Goal: Task Accomplishment & Management: Complete application form

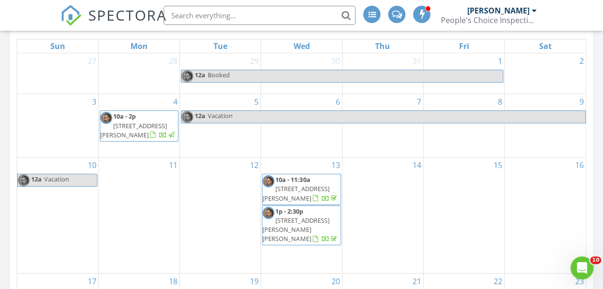
scroll to position [240, 0]
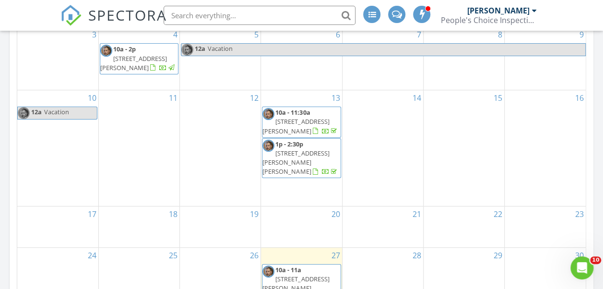
click at [328, 171] on span "1p - 2:30p 206 Merrifield Ln Lot # 125, Garner 27529" at bounding box center [302, 158] width 78 height 37
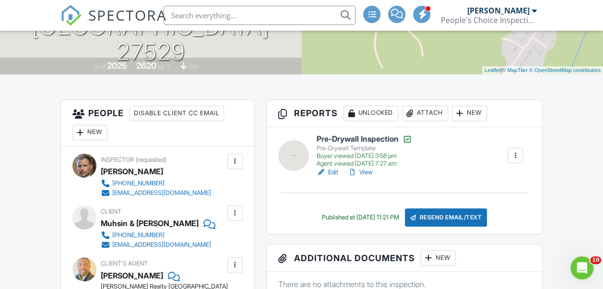
click at [369, 171] on link "View" at bounding box center [360, 173] width 25 height 10
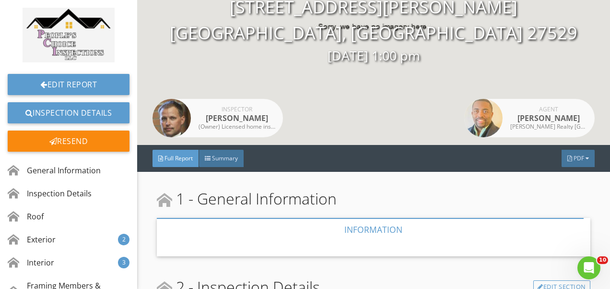
scroll to position [144, 0]
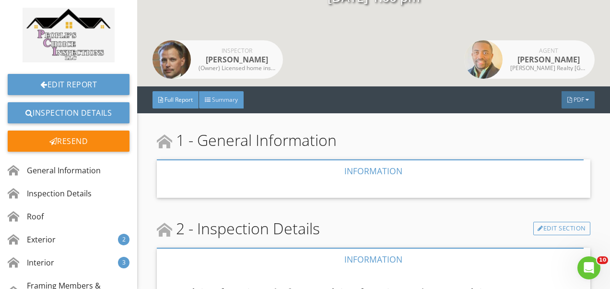
click at [221, 94] on div "Summary" at bounding box center [221, 99] width 45 height 17
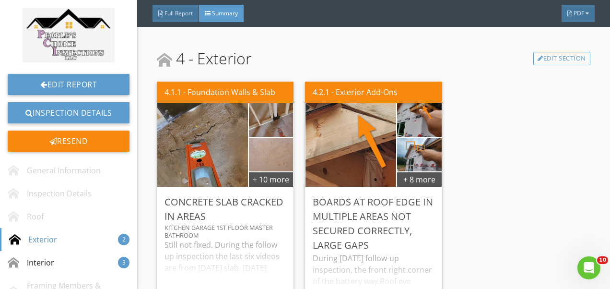
scroll to position [576, 0]
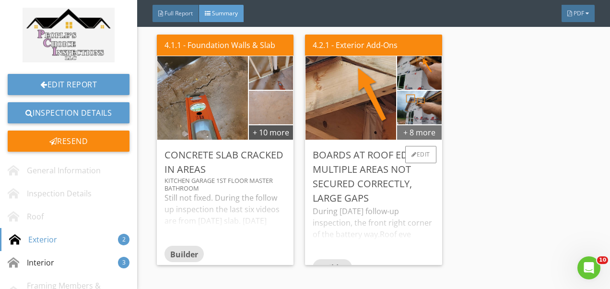
click at [428, 124] on div "+ 8 more" at bounding box center [419, 131] width 44 height 15
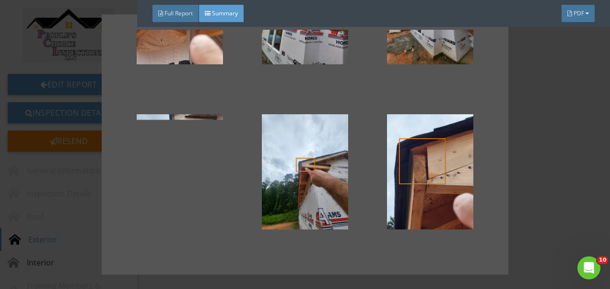
scroll to position [192, 0]
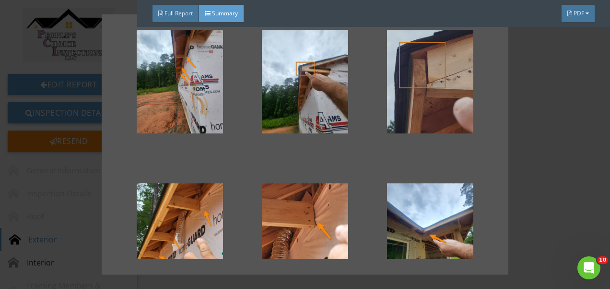
click at [436, 87] on div at bounding box center [430, 75] width 95 height 115
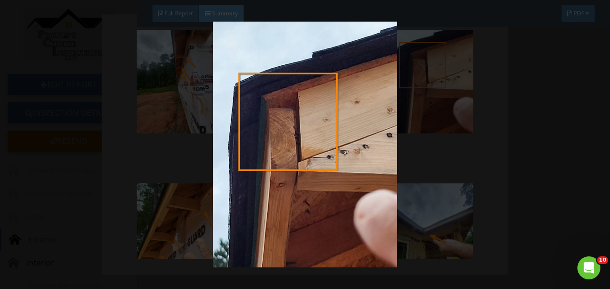
click at [389, 88] on img at bounding box center [305, 144] width 551 height 245
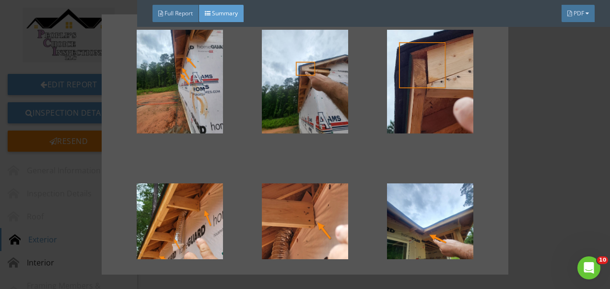
drag, startPoint x: 395, startPoint y: 91, endPoint x: 550, endPoint y: 72, distance: 155.3
click at [550, 72] on div at bounding box center [305, 144] width 610 height 289
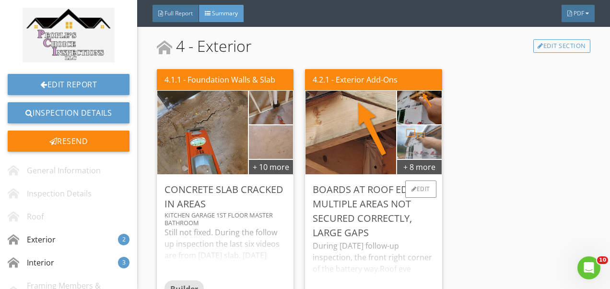
scroll to position [528, 0]
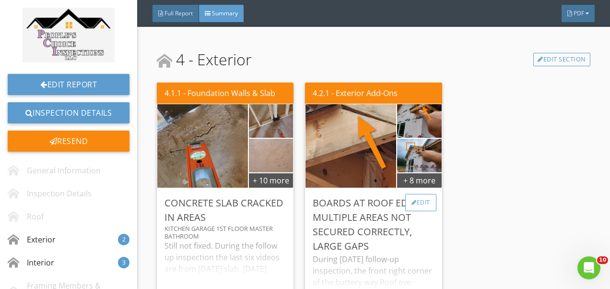
click at [429, 194] on div "Edit" at bounding box center [421, 202] width 31 height 17
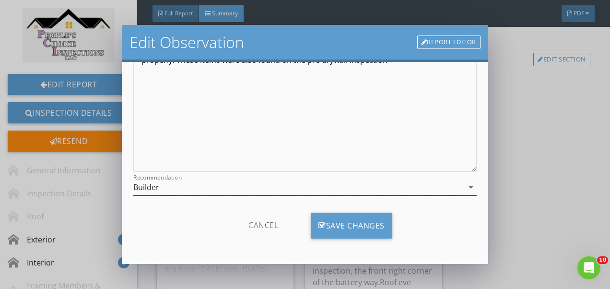
scroll to position [0, 0]
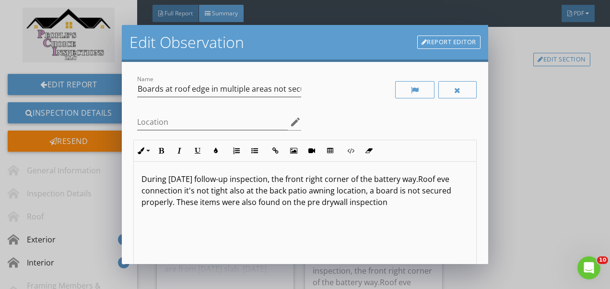
click at [537, 122] on div "Edit Observation Report Editor Name Boards at roof edge in multiple areas not s…" at bounding box center [305, 144] width 610 height 289
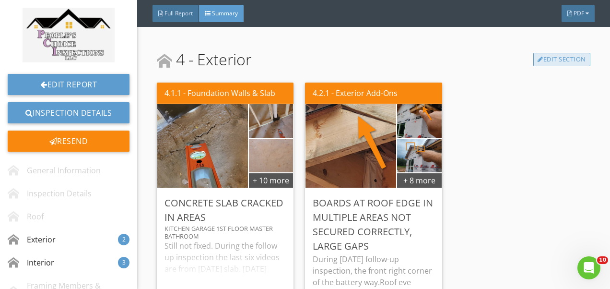
click at [541, 53] on link "Edit Section" at bounding box center [562, 59] width 57 height 13
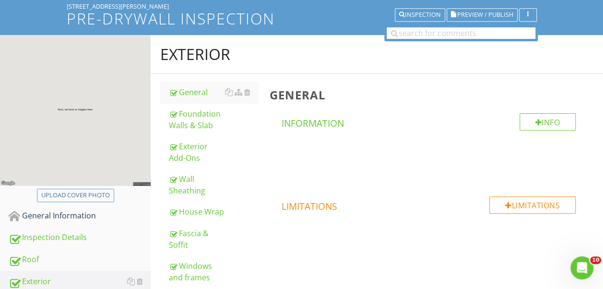
scroll to position [70, 0]
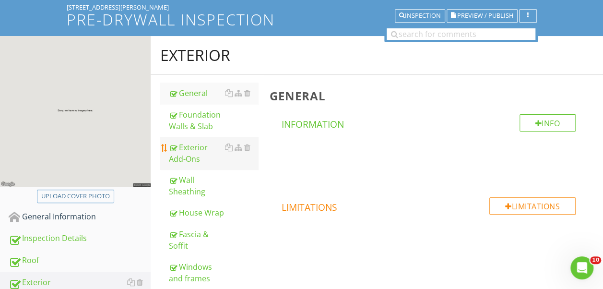
click at [189, 153] on div "Exterior Add-Ons" at bounding box center [213, 153] width 89 height 23
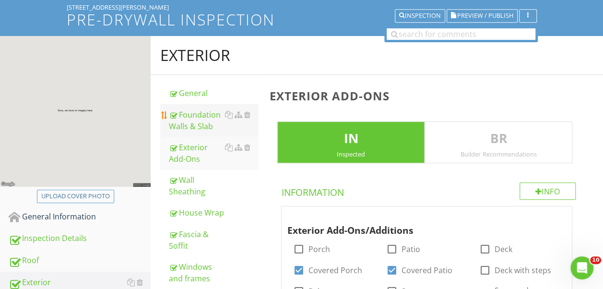
click at [199, 120] on div "Foundation Walls & Slab" at bounding box center [213, 120] width 89 height 23
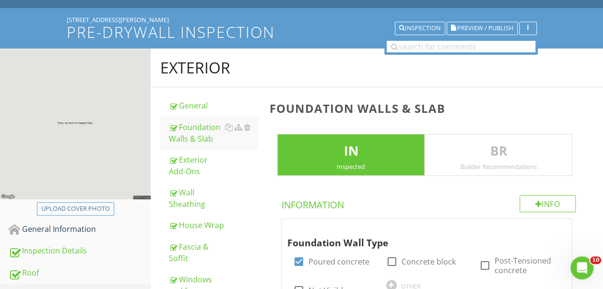
scroll to position [96, 0]
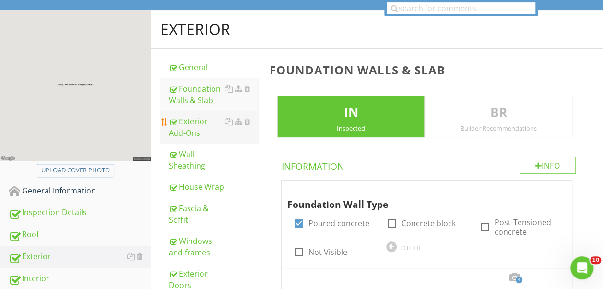
click at [207, 128] on div "Exterior Add-Ons" at bounding box center [213, 127] width 89 height 23
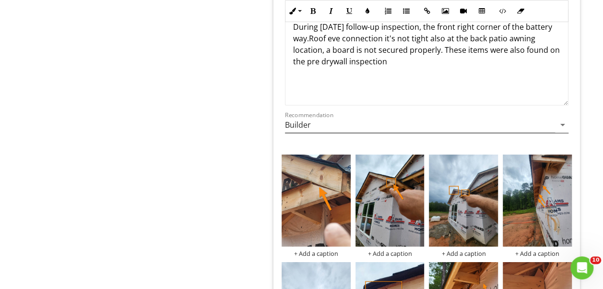
scroll to position [1104, 0]
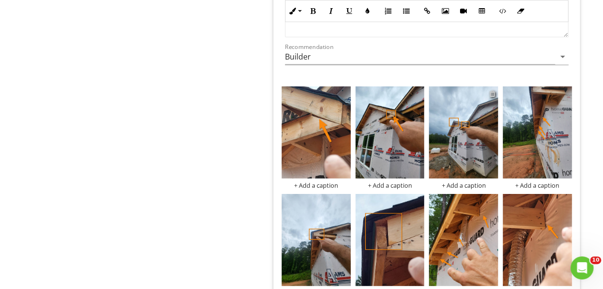
click at [491, 91] on div at bounding box center [492, 94] width 6 height 8
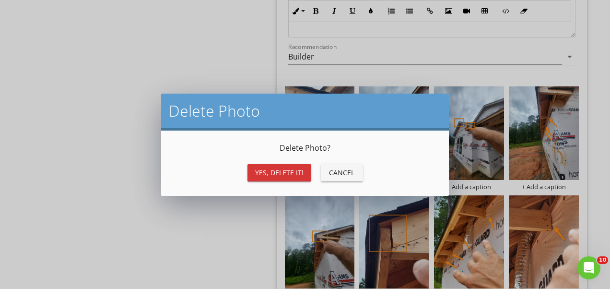
click at [280, 170] on div "Yes, Delete it!" at bounding box center [279, 173] width 48 height 10
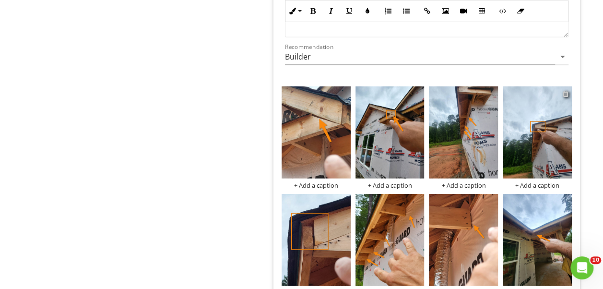
click at [566, 90] on div at bounding box center [566, 94] width 6 height 8
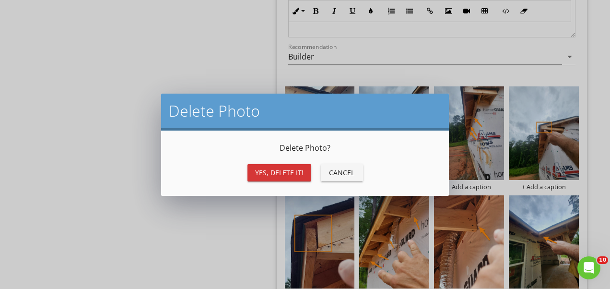
click at [273, 173] on div "Yes, Delete it!" at bounding box center [279, 173] width 48 height 10
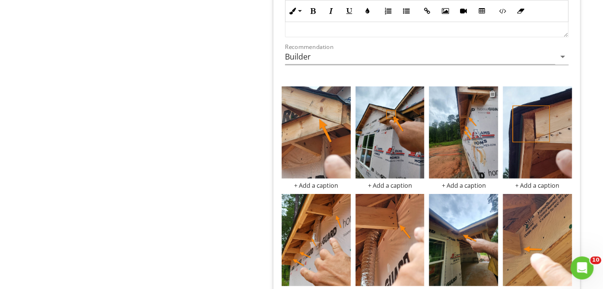
click at [492, 91] on div at bounding box center [492, 94] width 6 height 8
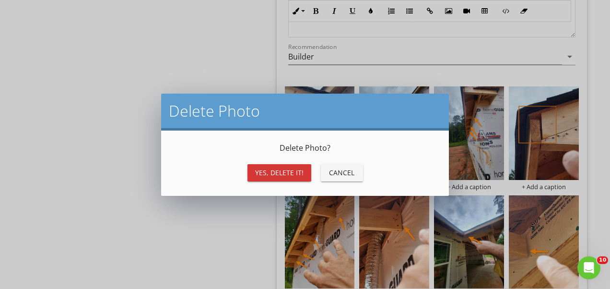
click at [289, 173] on div "Yes, Delete it!" at bounding box center [279, 173] width 48 height 10
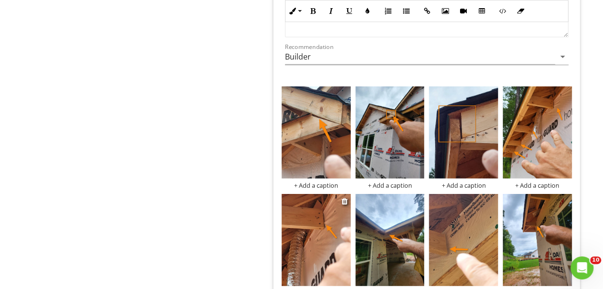
click at [341, 199] on img at bounding box center [316, 240] width 69 height 92
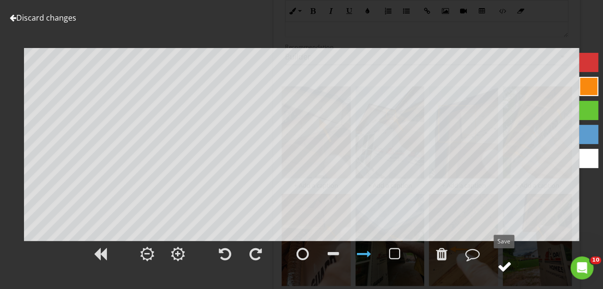
click at [513, 268] on circle at bounding box center [504, 266] width 25 height 25
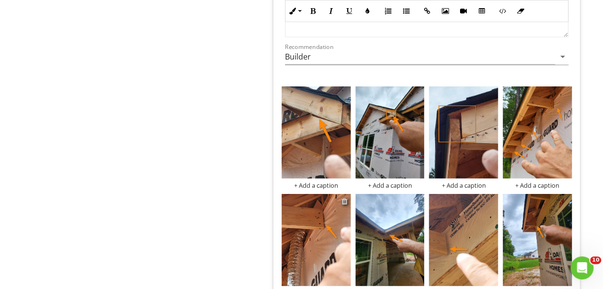
click at [342, 198] on div at bounding box center [345, 201] width 6 height 8
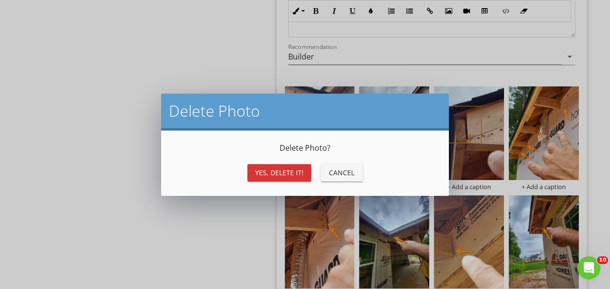
click at [300, 169] on div "Yes, Delete it!" at bounding box center [279, 173] width 48 height 10
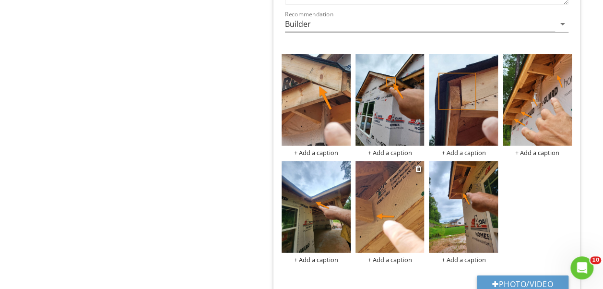
scroll to position [1152, 0]
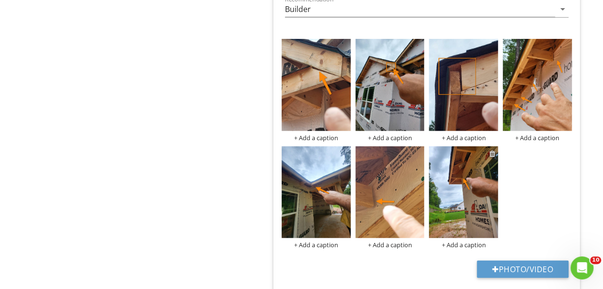
click at [492, 150] on div at bounding box center [492, 154] width 6 height 8
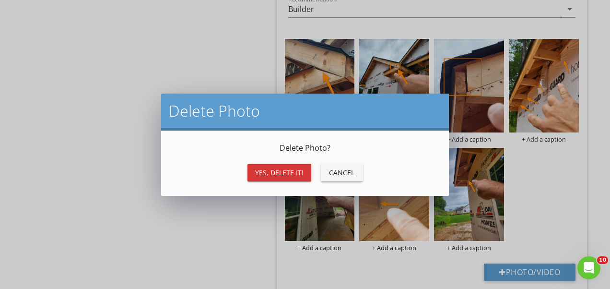
click at [266, 169] on div "Yes, Delete it!" at bounding box center [279, 173] width 48 height 10
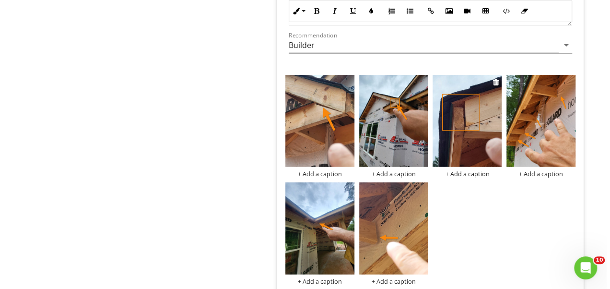
scroll to position [1104, 0]
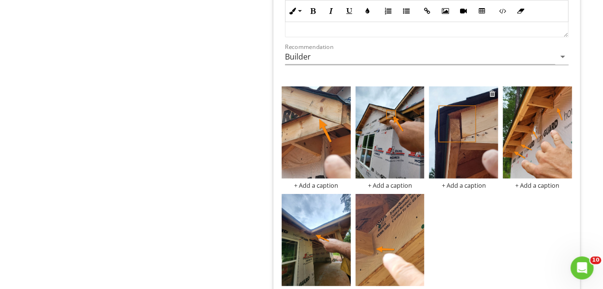
click at [493, 90] on div at bounding box center [492, 94] width 6 height 8
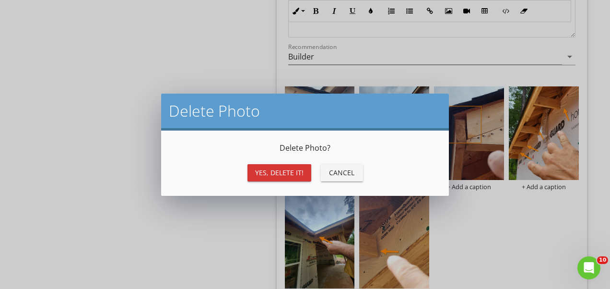
click at [280, 171] on div "Yes, Delete it!" at bounding box center [279, 173] width 48 height 10
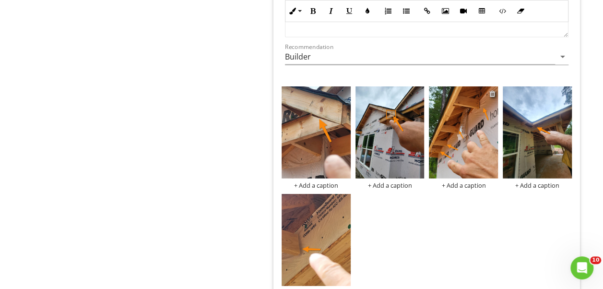
click at [491, 91] on div at bounding box center [492, 94] width 6 height 8
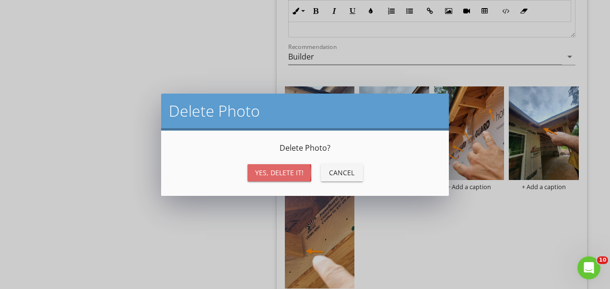
click at [262, 172] on div "Yes, Delete it!" at bounding box center [279, 173] width 48 height 10
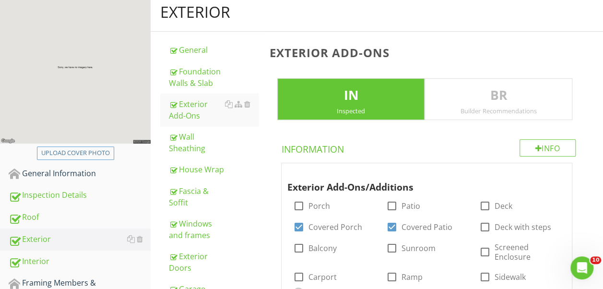
scroll to position [134, 0]
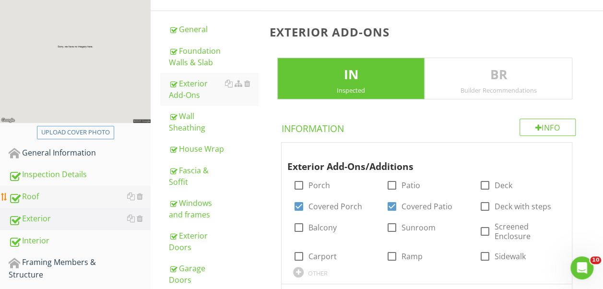
click at [75, 201] on div "Roof" at bounding box center [80, 197] width 142 height 12
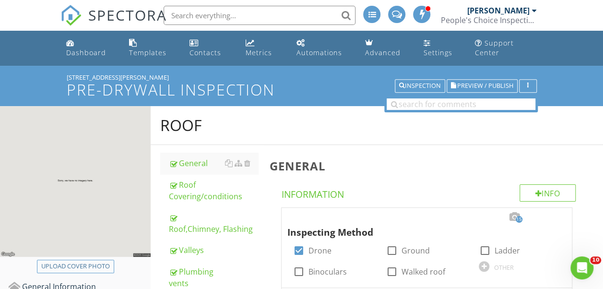
scroll to position [96, 0]
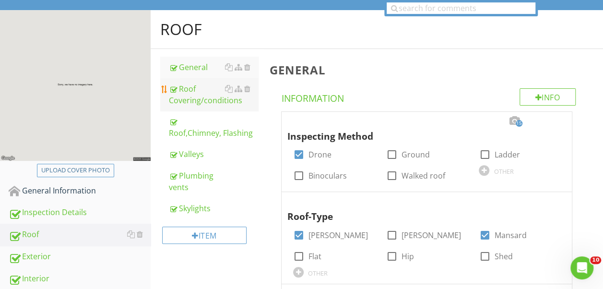
click at [225, 104] on div "Roof Covering/conditions" at bounding box center [213, 94] width 89 height 23
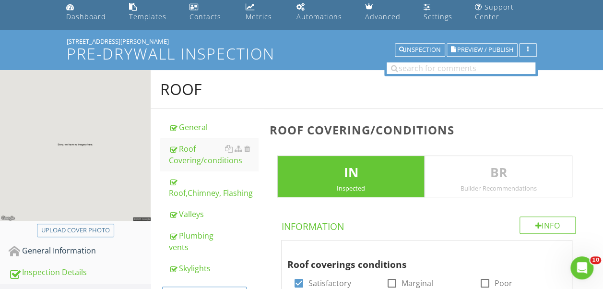
scroll to position [57, 0]
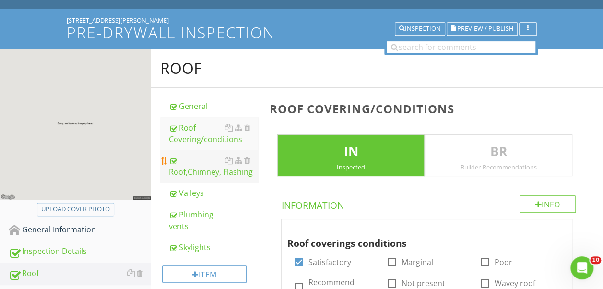
click at [211, 171] on div "Roof,Chimney, Flashing" at bounding box center [213, 166] width 89 height 23
type textarea "<p>&nbsp;It is recommended that homeowners practice roof maintenance by keeping…"
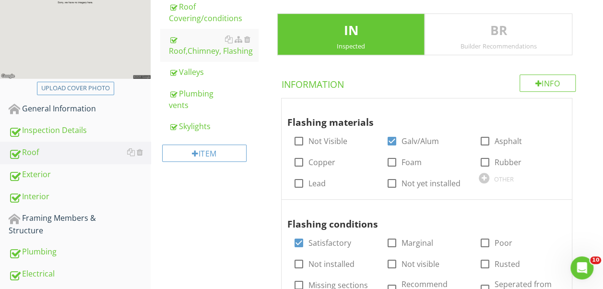
scroll to position [157, 0]
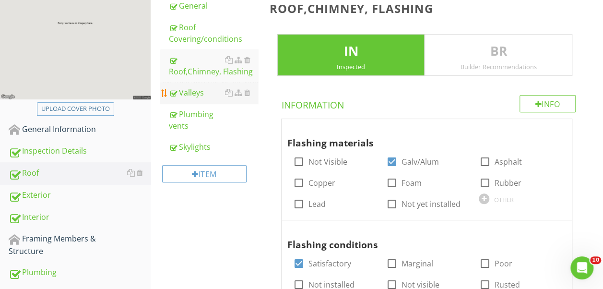
click at [215, 93] on div "Valleys" at bounding box center [213, 93] width 89 height 12
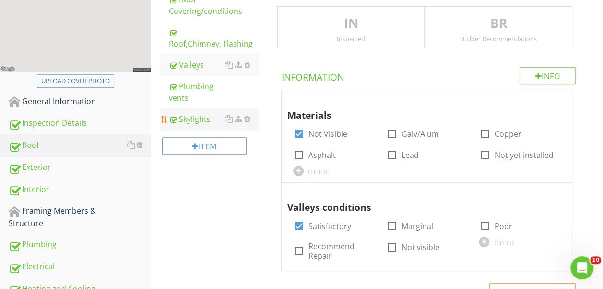
scroll to position [131, 0]
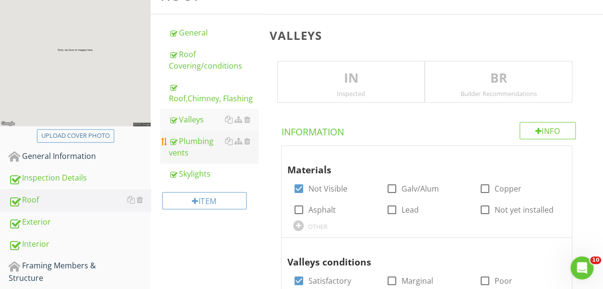
click at [191, 138] on div "Plumbing vents" at bounding box center [213, 146] width 89 height 23
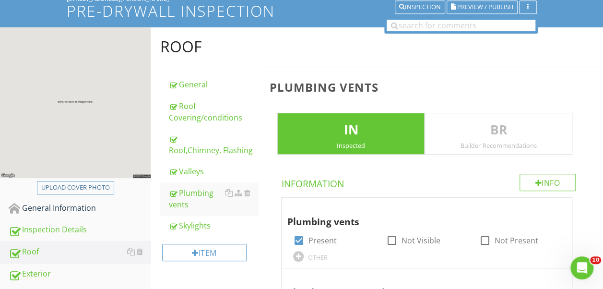
scroll to position [133, 0]
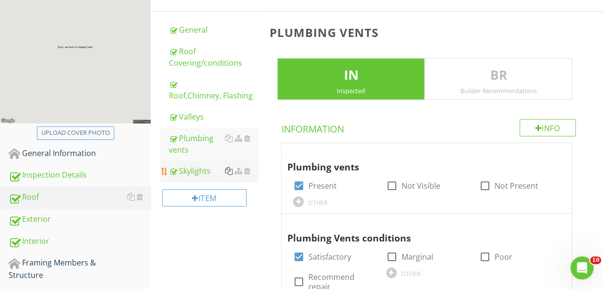
click at [227, 169] on div at bounding box center [229, 171] width 8 height 8
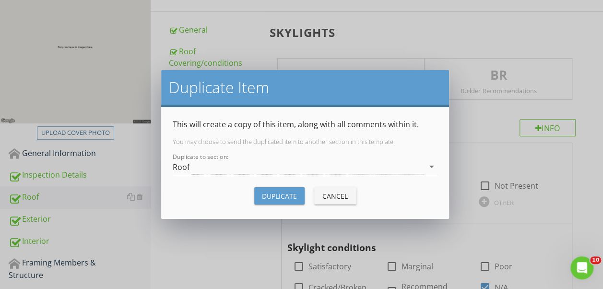
click at [498, 47] on div "Duplicate Item This will create a copy of this item, along with all comments wi…" at bounding box center [301, 144] width 603 height 289
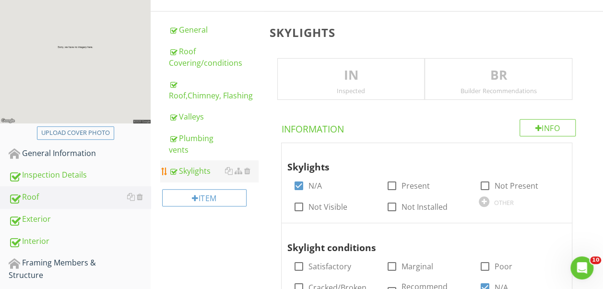
click at [191, 165] on div "Skylights" at bounding box center [213, 171] width 89 height 12
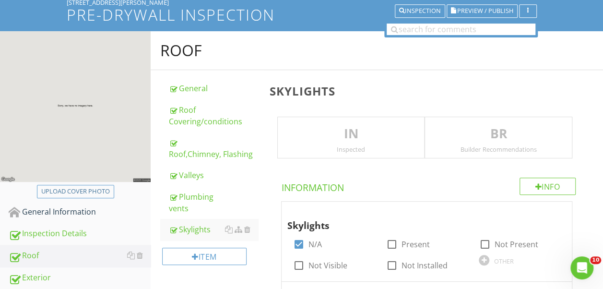
scroll to position [139, 0]
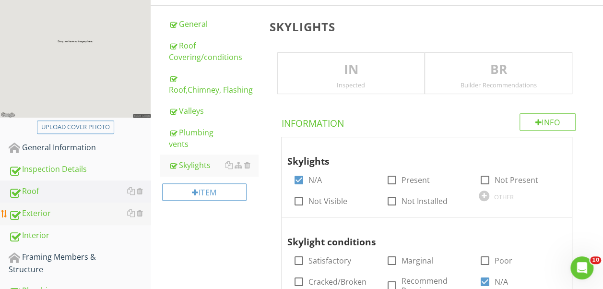
click at [84, 213] on div "Exterior" at bounding box center [80, 213] width 142 height 12
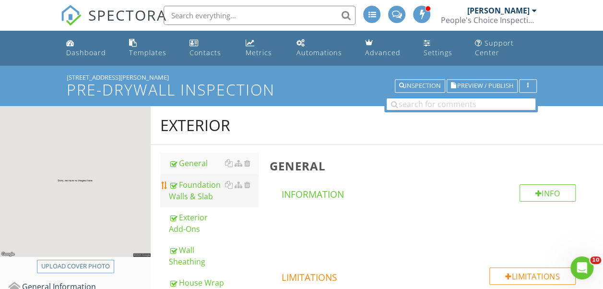
click at [212, 197] on div "Foundation Walls & Slab" at bounding box center [213, 190] width 89 height 23
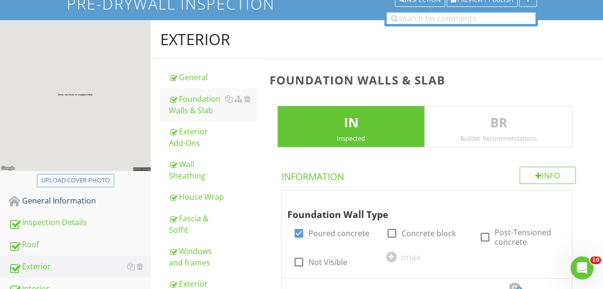
scroll to position [32, 0]
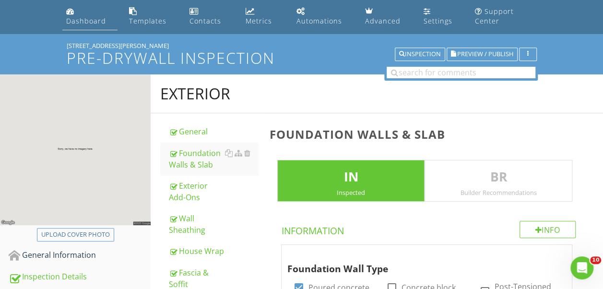
click at [88, 15] on link "Dashboard" at bounding box center [89, 16] width 55 height 27
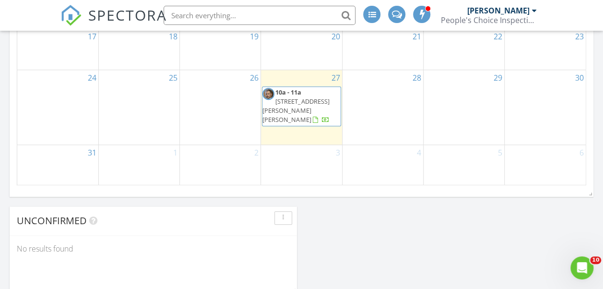
scroll to position [432, 0]
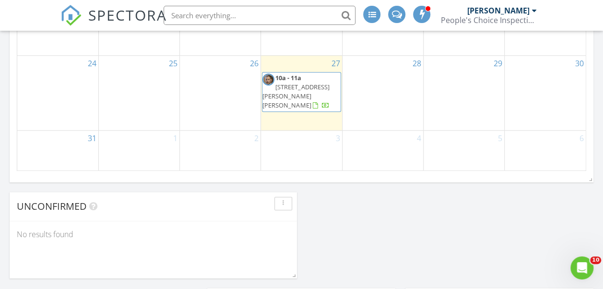
click at [389, 80] on div "28" at bounding box center [383, 93] width 81 height 75
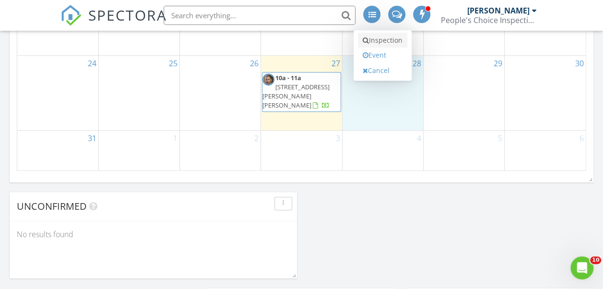
click at [386, 39] on link "Inspection" at bounding box center [382, 40] width 49 height 15
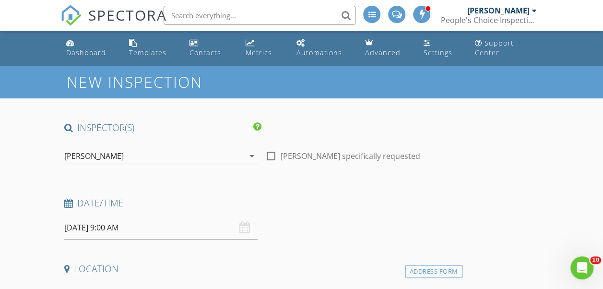
click at [263, 156] on div at bounding box center [271, 156] width 16 height 16
checkbox input "true"
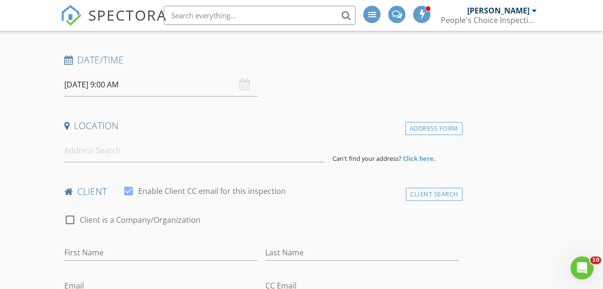
scroll to position [144, 0]
click at [129, 154] on input at bounding box center [194, 150] width 261 height 24
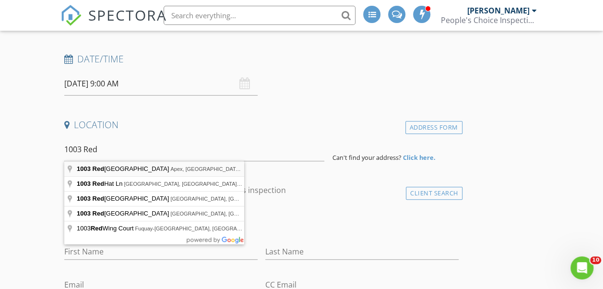
type input "[STREET_ADDRESS]"
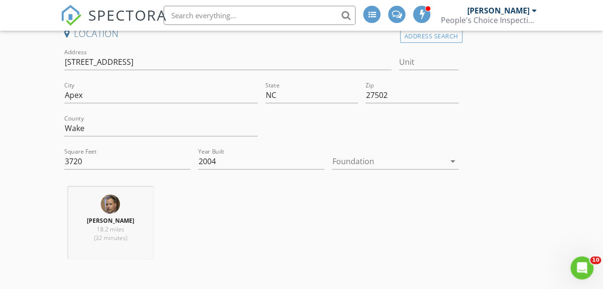
scroll to position [240, 0]
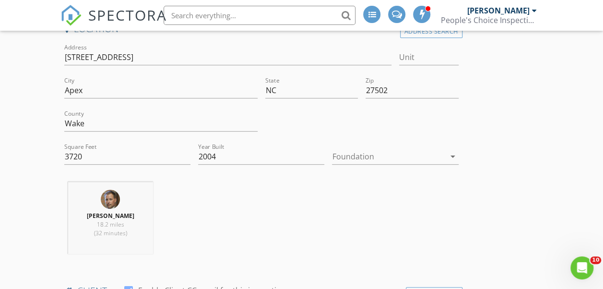
click at [447, 153] on icon "arrow_drop_down" at bounding box center [453, 157] width 12 height 12
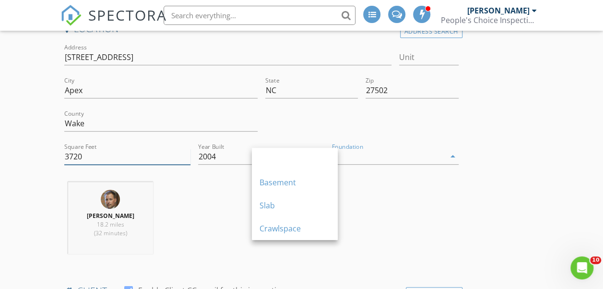
click at [88, 154] on input "3720" at bounding box center [127, 157] width 126 height 16
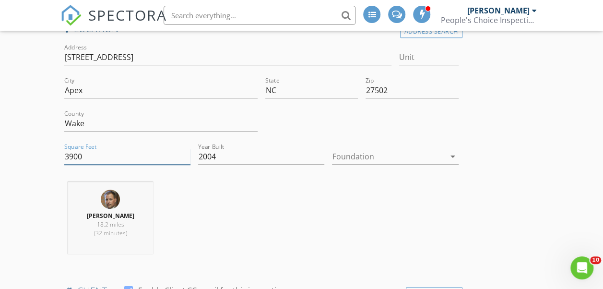
type input "3900"
click at [447, 156] on icon "arrow_drop_down" at bounding box center [453, 157] width 12 height 12
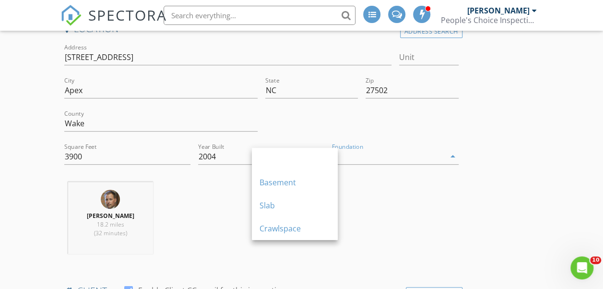
click at [316, 223] on div "Crawlspace" at bounding box center [295, 229] width 71 height 12
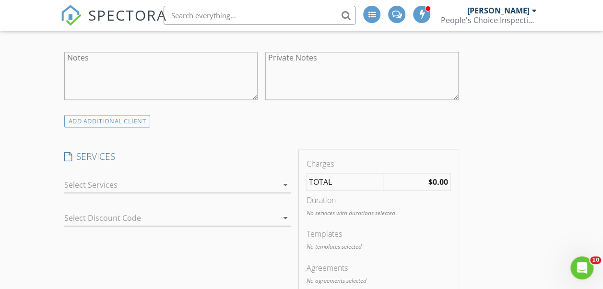
scroll to position [672, 0]
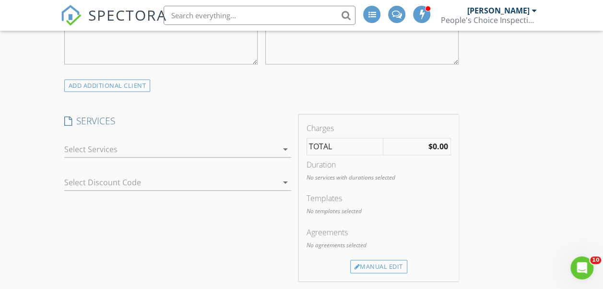
click at [280, 155] on icon "arrow_drop_down" at bounding box center [286, 150] width 12 height 12
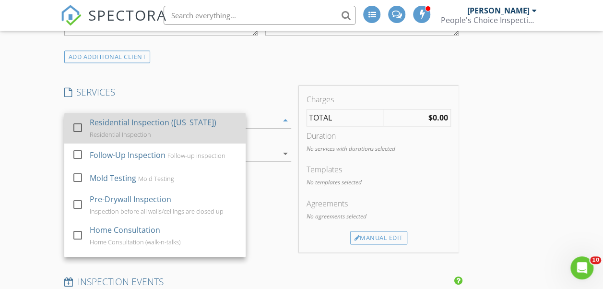
scroll to position [720, 0]
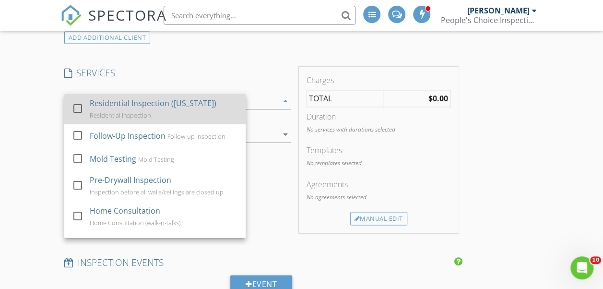
click at [77, 117] on div at bounding box center [78, 108] width 16 height 16
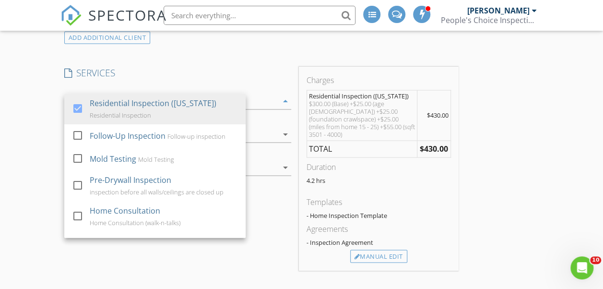
click at [446, 109] on div "INSPECTOR(S) check_box Chris Huffman PRIMARY Chris Huffman arrow_drop_down chec…" at bounding box center [301, 257] width 483 height 1710
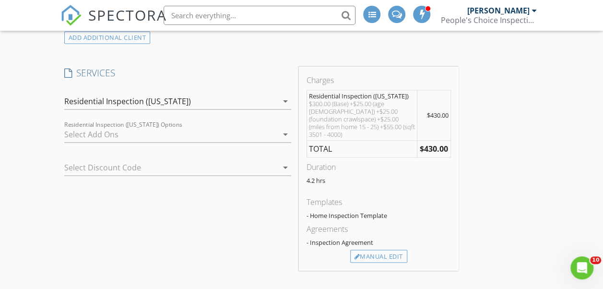
click at [280, 173] on icon "arrow_drop_down" at bounding box center [286, 168] width 12 height 12
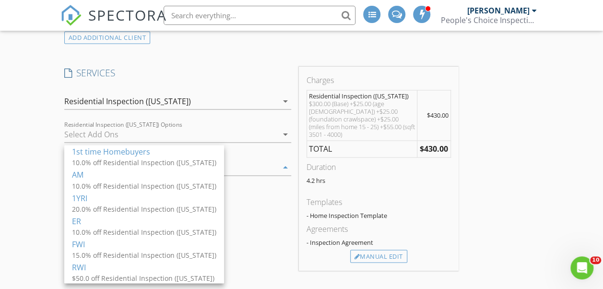
click at [182, 230] on div "10.0% off Residential Inspection (North Carolina)" at bounding box center [144, 232] width 144 height 10
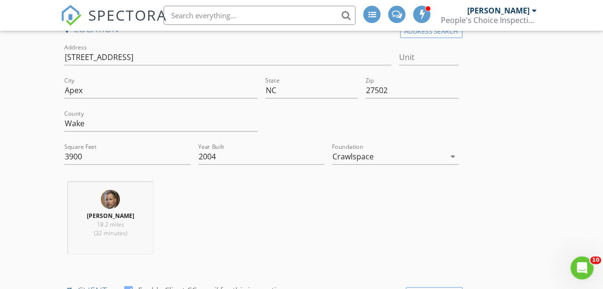
scroll to position [144, 0]
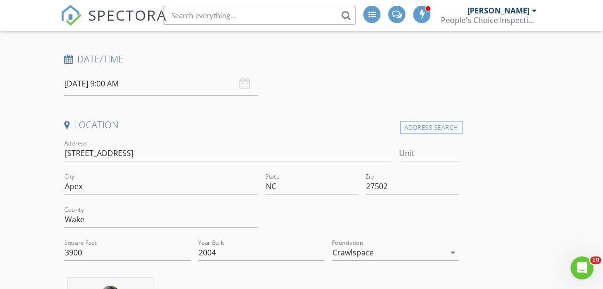
click at [85, 83] on input "08/28/2025 9:00 AM" at bounding box center [160, 84] width 193 height 24
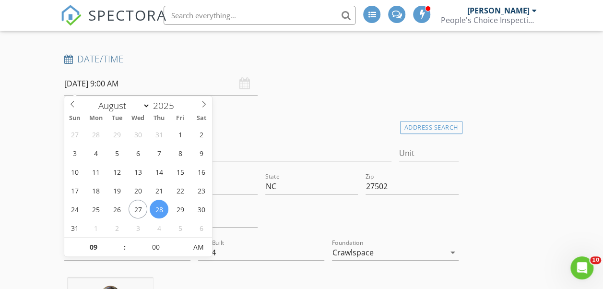
type input "12"
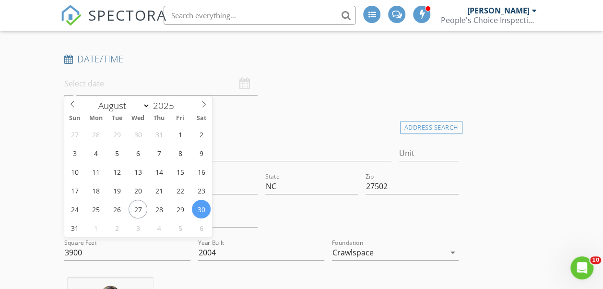
type input "08/30/2025 12:00 PM"
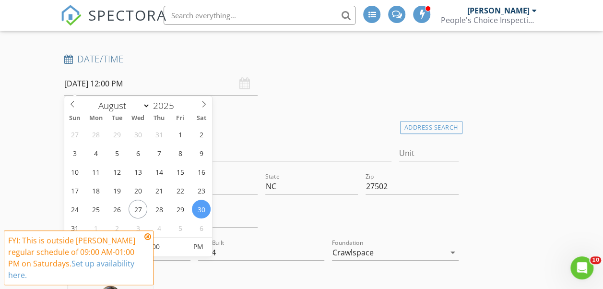
click at [115, 83] on input "08/30/2025 12:00 PM" at bounding box center [160, 84] width 193 height 24
click at [146, 235] on icon at bounding box center [147, 237] width 7 height 8
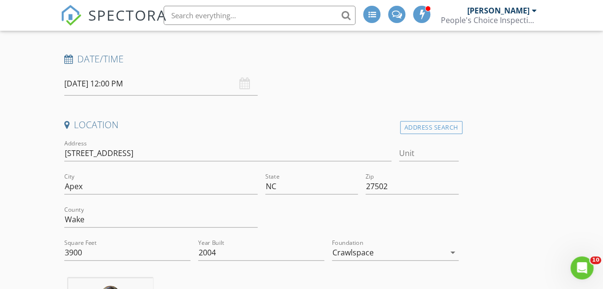
click at [150, 88] on input "08/30/2025 12:00 PM" at bounding box center [160, 84] width 193 height 24
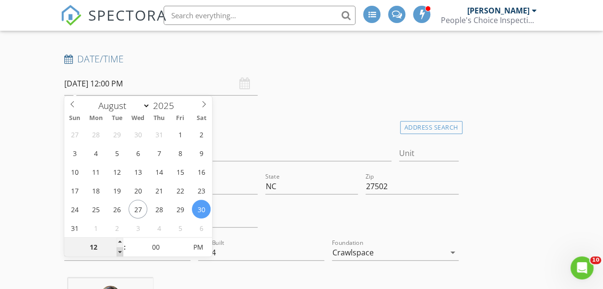
type input "11"
type input "08/30/2025 11:00 AM"
click at [120, 251] on span at bounding box center [120, 252] width 7 height 10
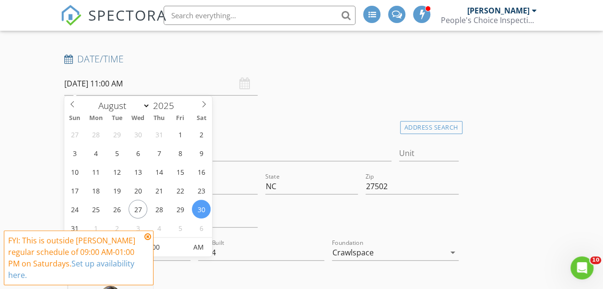
click at [149, 237] on icon at bounding box center [147, 237] width 7 height 8
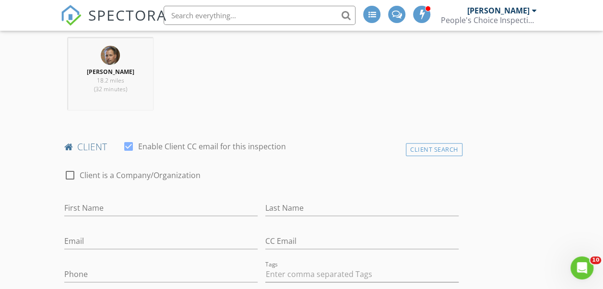
scroll to position [480, 0]
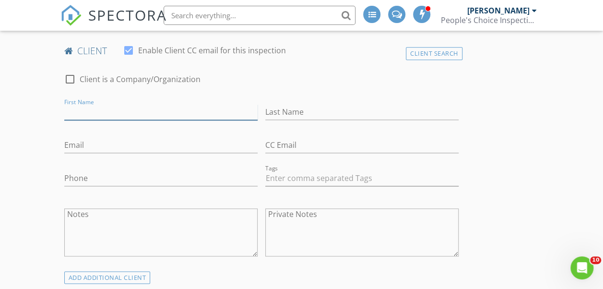
click at [124, 120] on input "First Name" at bounding box center [160, 112] width 193 height 16
type input "Wendy"
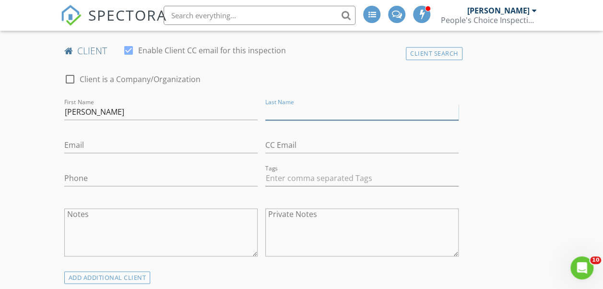
click at [265, 120] on input "Last Name" at bounding box center [361, 112] width 193 height 16
type input "Bennett"
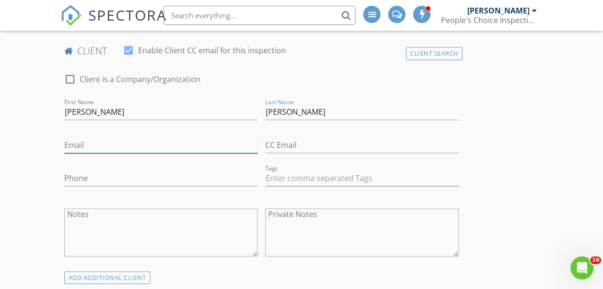
click at [131, 153] on input "Email" at bounding box center [160, 145] width 193 height 16
type input "wblightning@live.com"
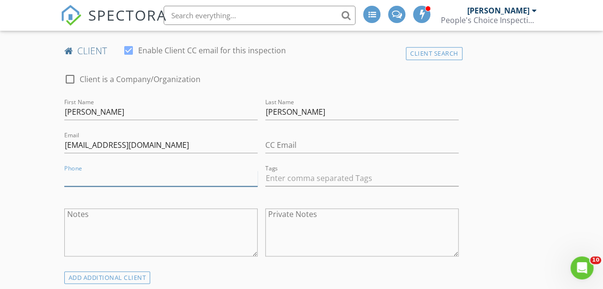
click at [105, 186] on input "Phone" at bounding box center [160, 178] width 193 height 16
click at [85, 185] on input "919-188-37349" at bounding box center [160, 178] width 193 height 16
click at [113, 183] on input "919-183-734" at bounding box center [160, 178] width 193 height 16
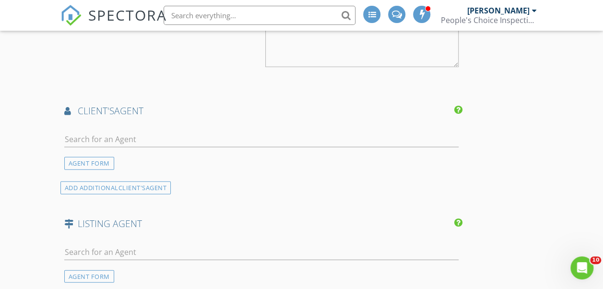
scroll to position [1104, 0]
type input "919-883-7349"
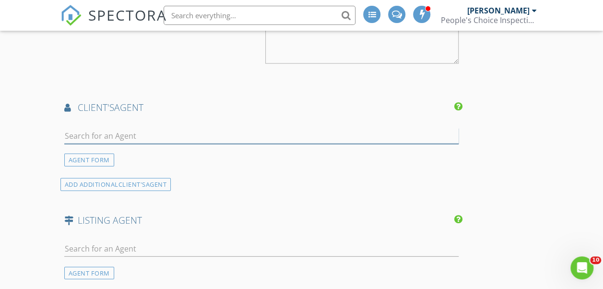
click at [174, 144] on input "text" at bounding box center [261, 136] width 395 height 16
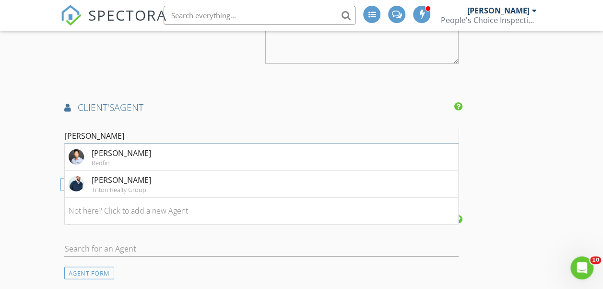
type input "John"
click at [151, 171] on li "John Cho Redfin" at bounding box center [262, 157] width 394 height 27
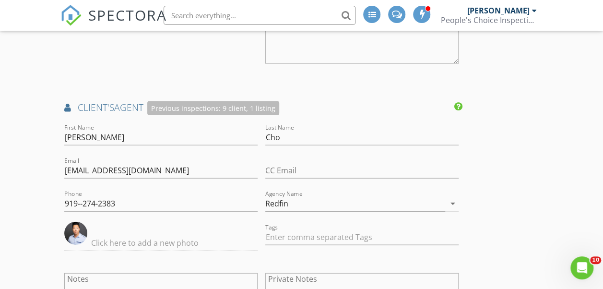
click at [268, 64] on textarea "Payment Notes" at bounding box center [361, 40] width 193 height 48
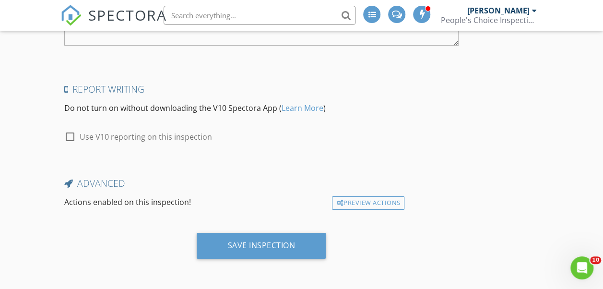
scroll to position [1813, 0]
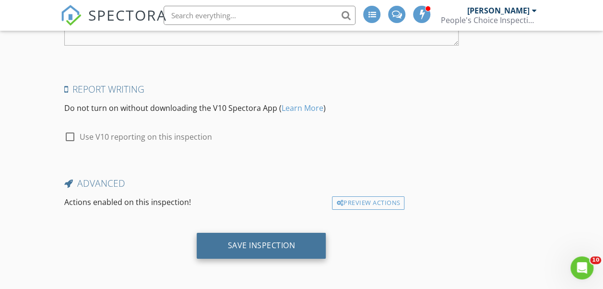
type textarea "Client agrees to pay the balance for services provided in full either prior to …"
click at [227, 245] on div "Save Inspection" at bounding box center [261, 245] width 68 height 10
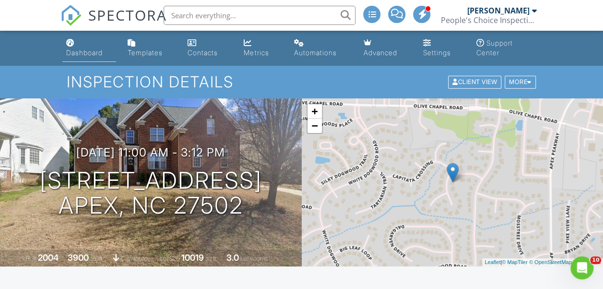
click at [89, 55] on div "Dashboard" at bounding box center [84, 52] width 36 height 8
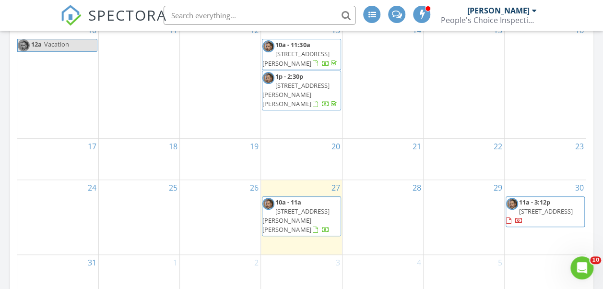
scroll to position [336, 0]
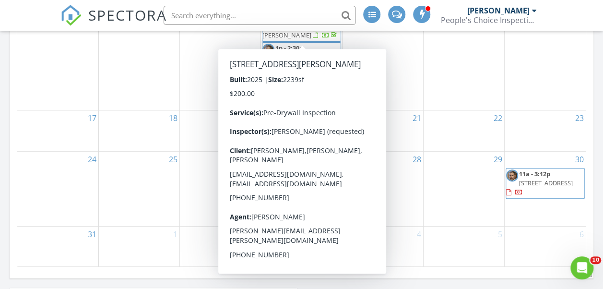
click at [486, 72] on div "15" at bounding box center [464, 52] width 81 height 116
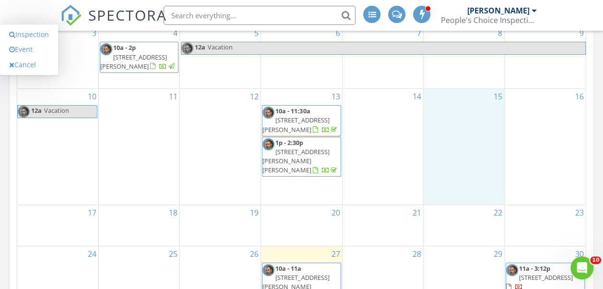
scroll to position [240, 0]
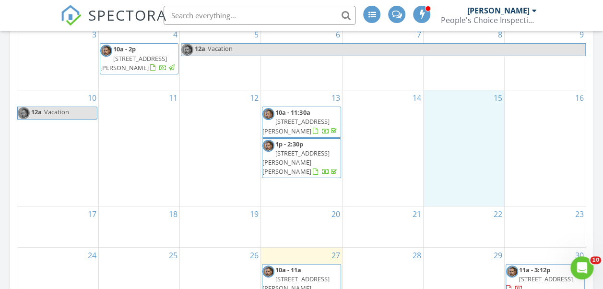
click at [324, 172] on span "1p - 2:30p 206 Merrifield Ln Lot # 125, Garner 27529" at bounding box center [302, 158] width 78 height 37
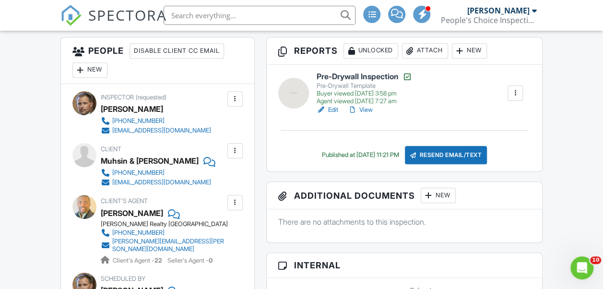
scroll to position [240, 0]
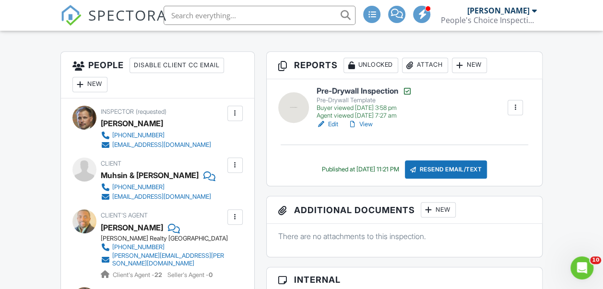
click at [330, 123] on link "Edit" at bounding box center [328, 125] width 22 height 10
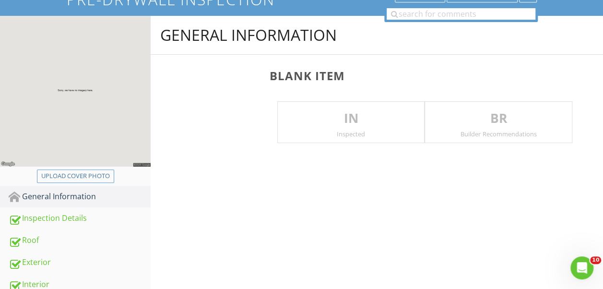
scroll to position [192, 0]
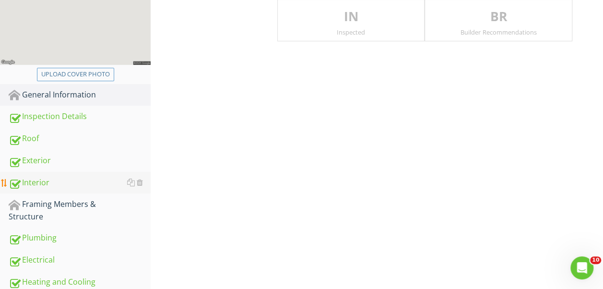
click at [43, 177] on div "Interior" at bounding box center [80, 183] width 142 height 12
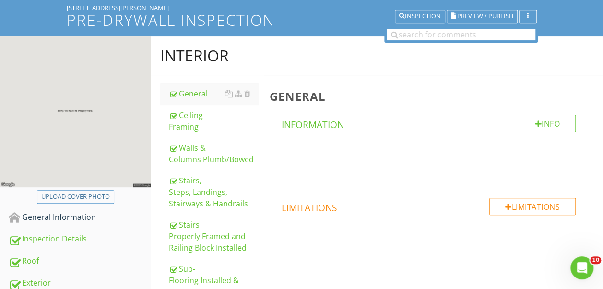
scroll to position [48, 0]
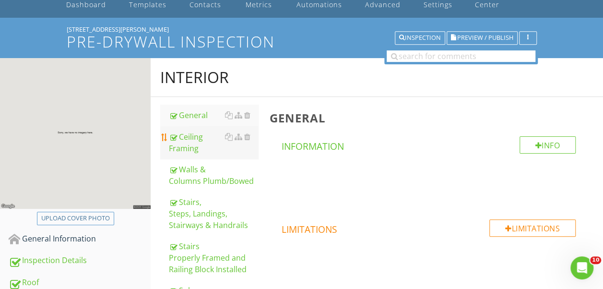
click at [204, 133] on div "Ceiling Framing" at bounding box center [213, 142] width 89 height 23
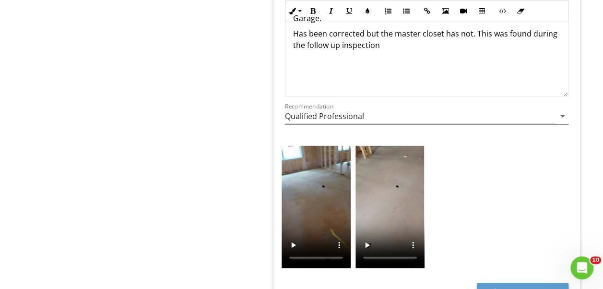
scroll to position [960, 0]
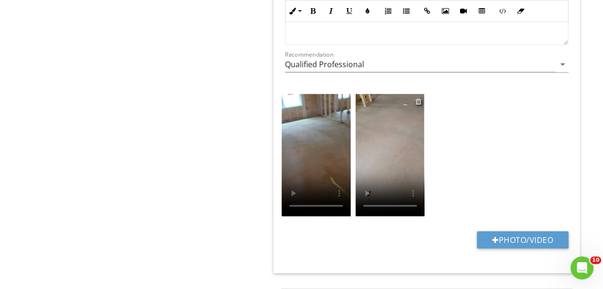
click at [419, 97] on div at bounding box center [418, 101] width 6 height 8
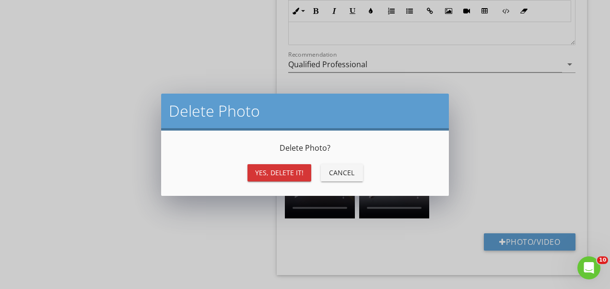
click at [272, 168] on div "Yes, Delete it!" at bounding box center [279, 173] width 48 height 10
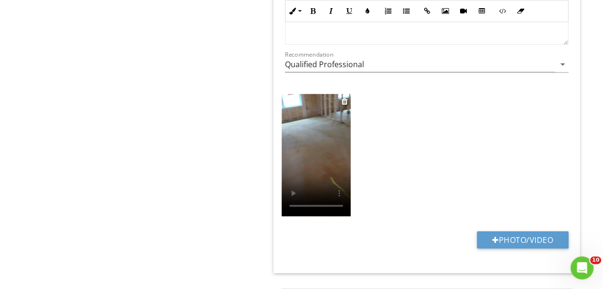
click at [328, 134] on video at bounding box center [316, 155] width 69 height 122
click at [561, 61] on icon "arrow_drop_down" at bounding box center [563, 65] width 12 height 12
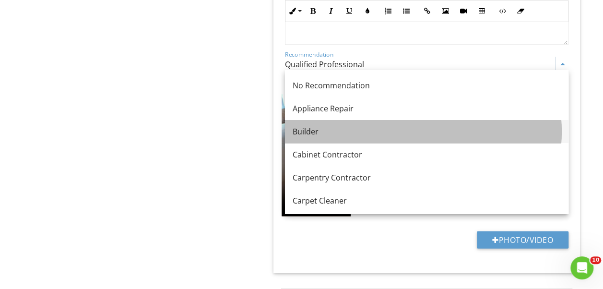
click at [332, 127] on div "Builder" at bounding box center [427, 132] width 268 height 12
type input "Builder"
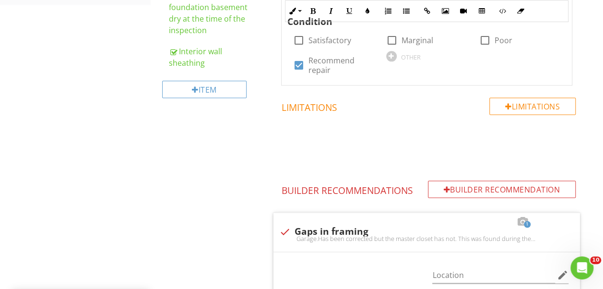
scroll to position [432, 0]
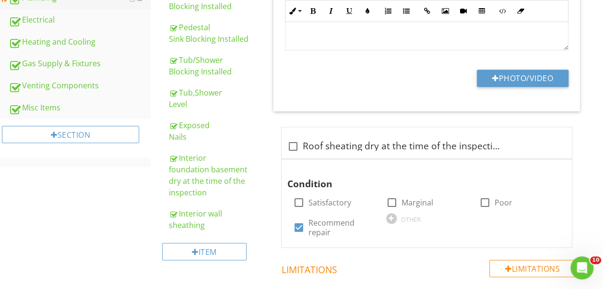
scroll to position [48, 0]
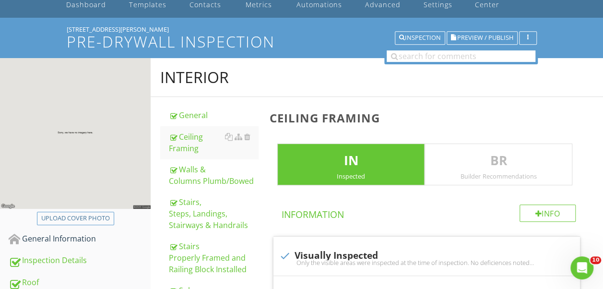
scroll to position [192, 0]
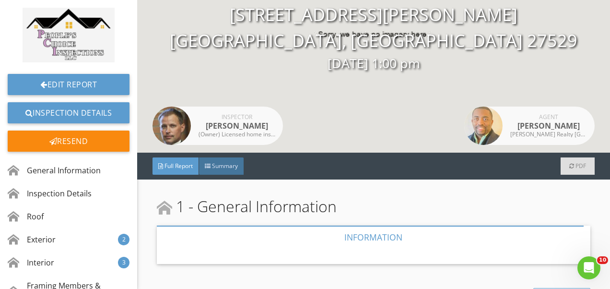
scroll to position [192, 0]
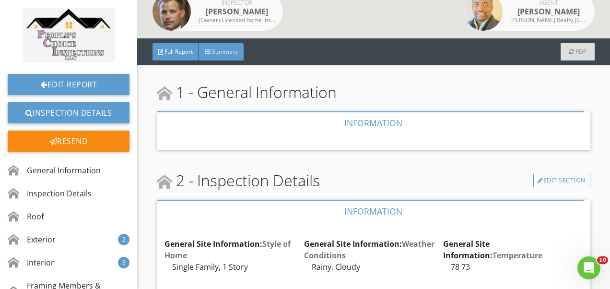
click at [229, 48] on span "Summary" at bounding box center [225, 52] width 26 height 8
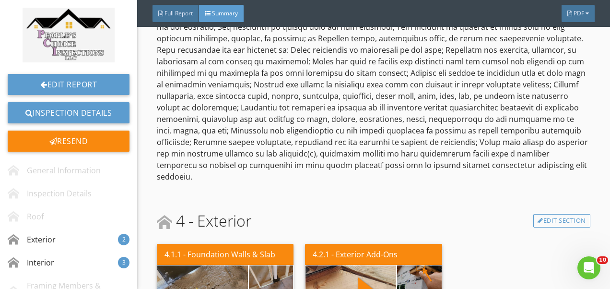
scroll to position [352, 0]
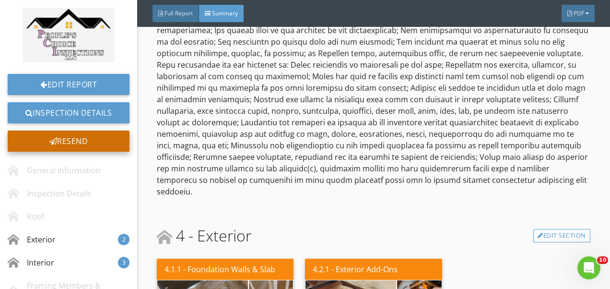
click at [85, 142] on div "Resend" at bounding box center [69, 141] width 122 height 21
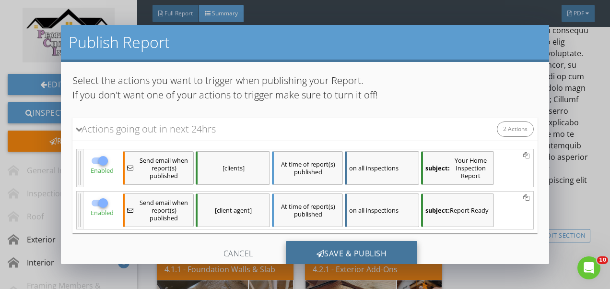
click at [399, 242] on div "Save & Publish" at bounding box center [352, 254] width 132 height 26
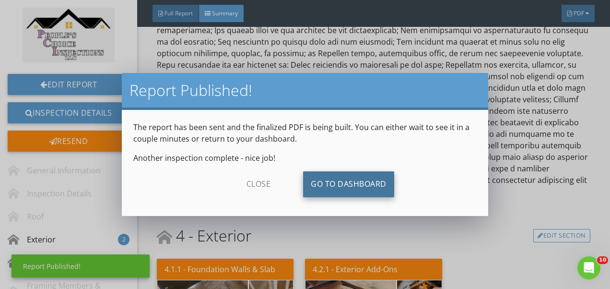
click at [370, 185] on link "Go To Dashboard" at bounding box center [348, 184] width 91 height 26
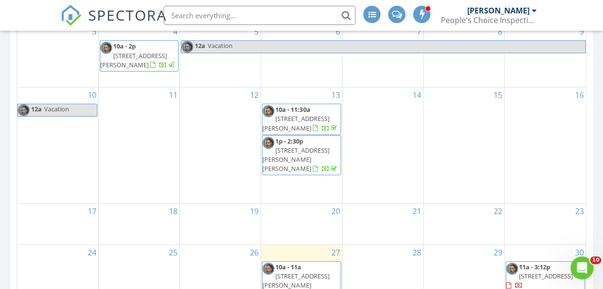
scroll to position [240, 0]
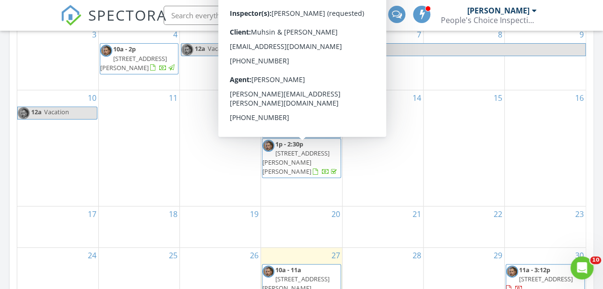
click at [328, 169] on span "1p - 2:30p [STREET_ADDRESS][PERSON_NAME][PERSON_NAME]" at bounding box center [302, 158] width 78 height 37
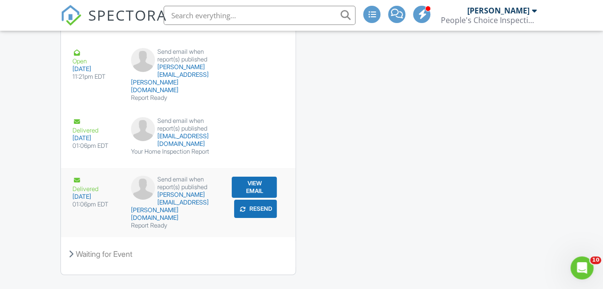
click at [251, 177] on button "View Email" at bounding box center [254, 187] width 45 height 21
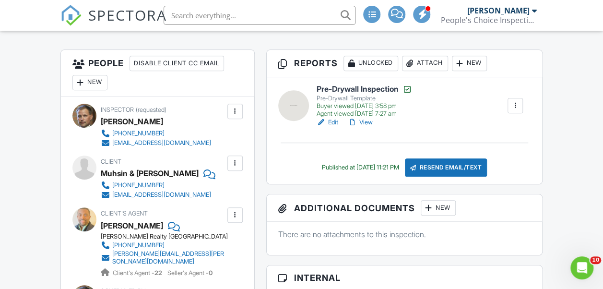
scroll to position [235, 0]
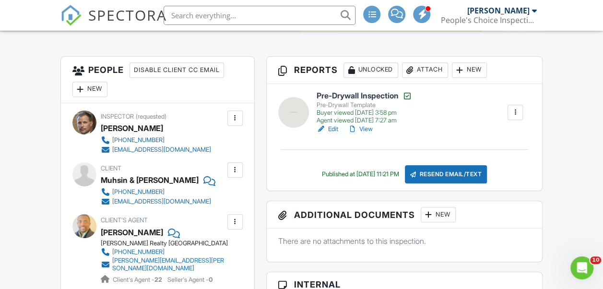
click at [516, 112] on div at bounding box center [516, 113] width 10 height 10
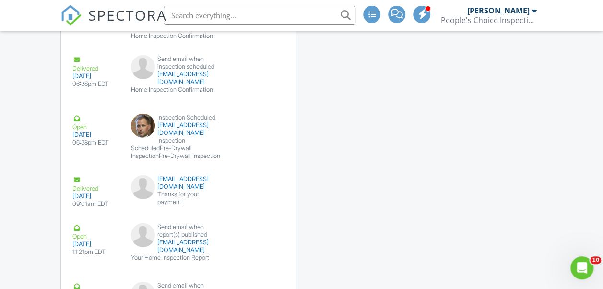
scroll to position [1579, 0]
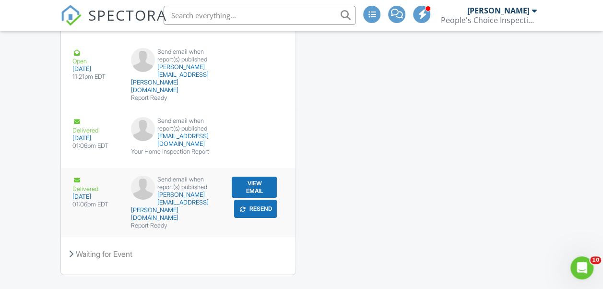
click at [255, 178] on button "View Email" at bounding box center [254, 187] width 45 height 21
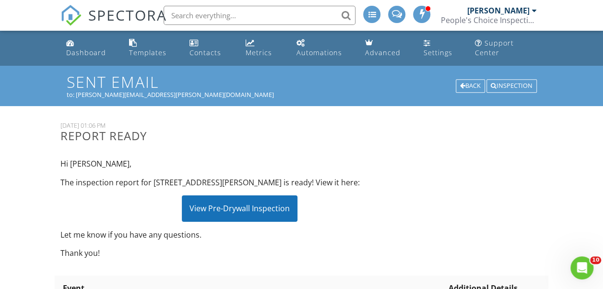
click at [278, 208] on div "View Pre-Drywall Inspection" at bounding box center [240, 208] width 116 height 26
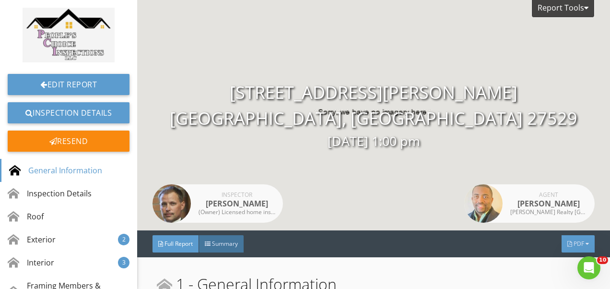
click at [576, 242] on span "PDF" at bounding box center [579, 243] width 11 height 8
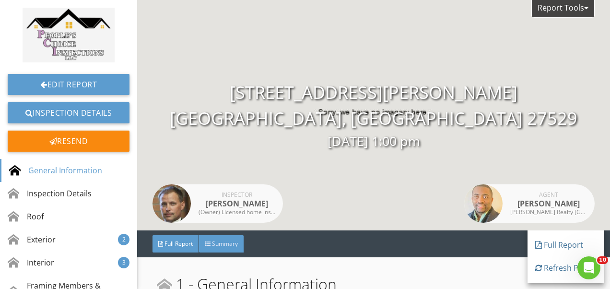
click at [228, 244] on span "Summary" at bounding box center [225, 243] width 26 height 8
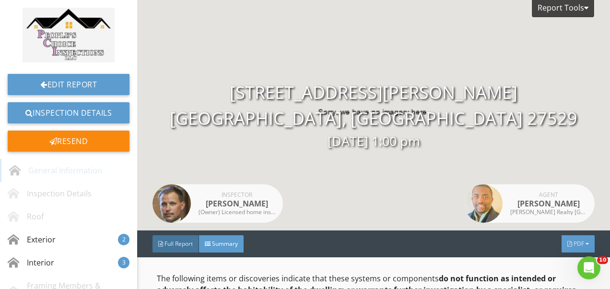
click at [586, 246] on div at bounding box center [587, 244] width 3 height 6
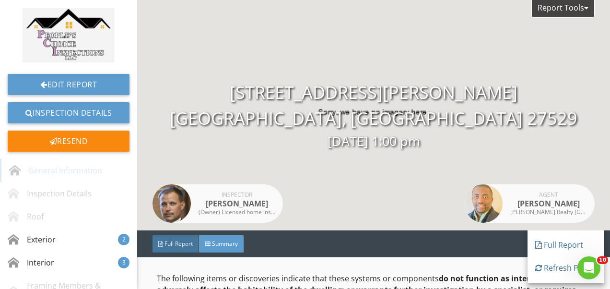
click at [579, 246] on div "Full Report" at bounding box center [566, 245] width 61 height 12
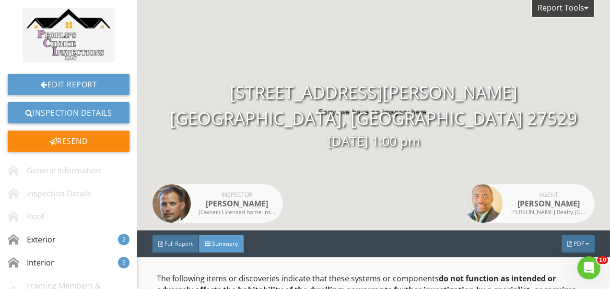
click at [579, 108] on div "206 Merrifield Ln Lot # 125 Garner, NC 27529 08/13/2025 1:00 pm" at bounding box center [373, 116] width 473 height 72
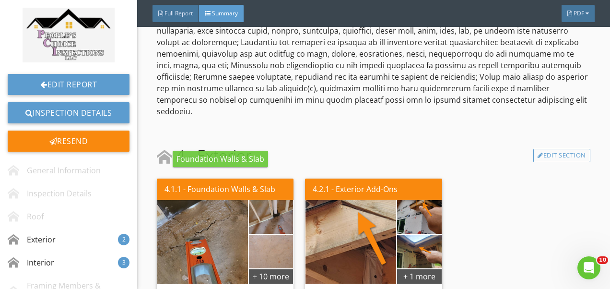
scroll to position [144, 0]
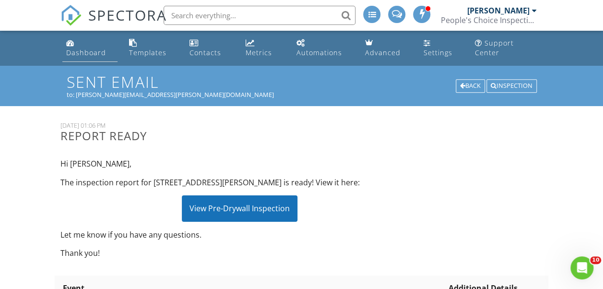
click at [99, 54] on div "Dashboard" at bounding box center [86, 52] width 40 height 9
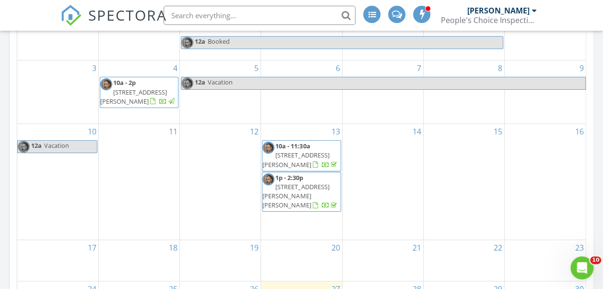
scroll to position [240, 0]
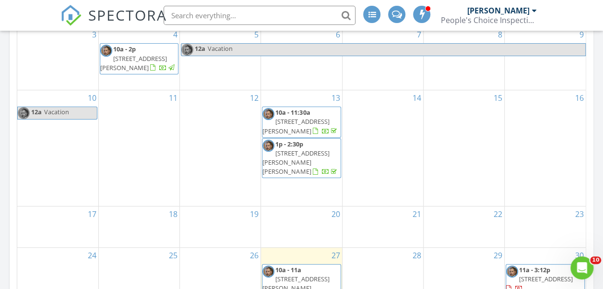
click at [327, 171] on span "1p - 2:30p 206 Merrifield Ln Lot # 125, Garner 27529" at bounding box center [302, 158] width 78 height 37
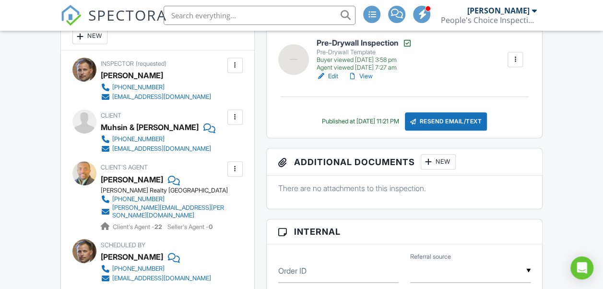
click at [167, 147] on div "[EMAIL_ADDRESS][DOMAIN_NAME]" at bounding box center [161, 149] width 99 height 8
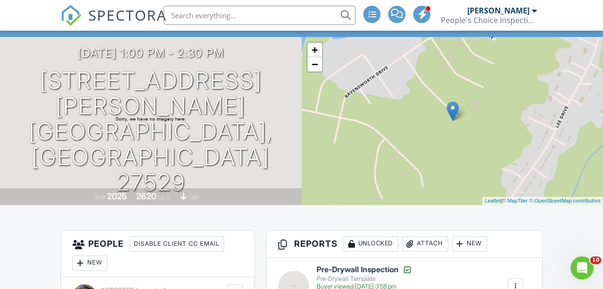
scroll to position [48, 0]
